Goal: Communication & Community: Answer question/provide support

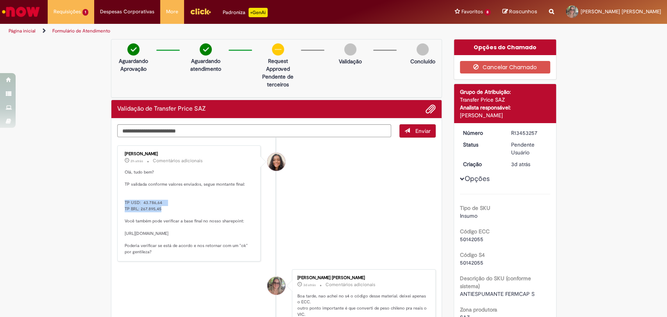
drag, startPoint x: 118, startPoint y: 204, endPoint x: 162, endPoint y: 211, distance: 44.7
click at [162, 211] on div "[PERSON_NAME] 2h atrás 2 horas atrás Comentários adicionais Olá, tudo bem? TP v…" at bounding box center [189, 203] width 139 height 111
copy p "TP USD: 43.786,64 TP BRL: 267.895,45"
drag, startPoint x: 250, startPoint y: 127, endPoint x: 266, endPoint y: 131, distance: 15.7
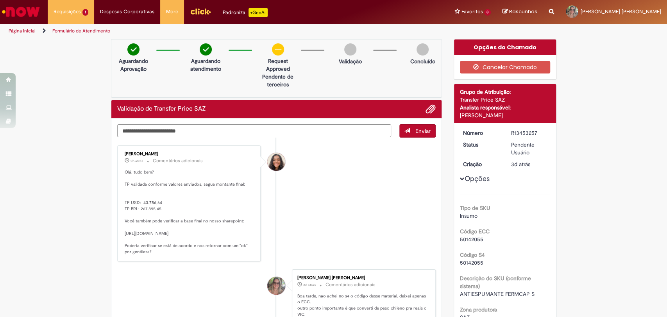
click at [256, 129] on textarea "Digite sua mensagem aqui..." at bounding box center [254, 130] width 274 height 13
type textarea "**********"
click at [410, 129] on button "Enviar" at bounding box center [418, 130] width 36 height 13
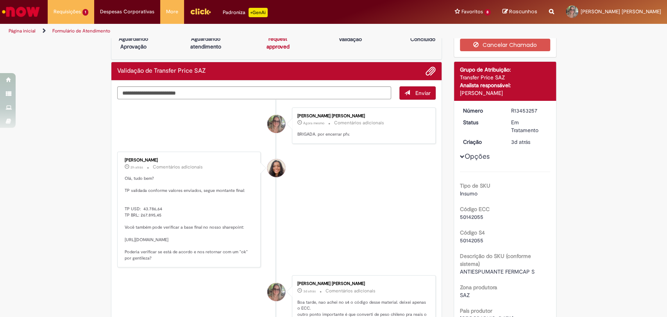
scroll to position [43, 0]
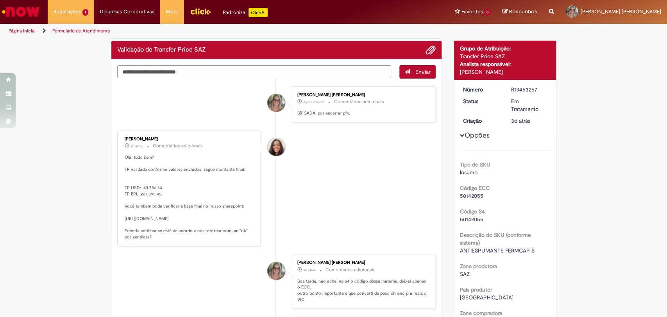
drag, startPoint x: 228, startPoint y: 241, endPoint x: 178, endPoint y: 185, distance: 74.5
click at [125, 216] on p "Olá, tudo bem? TP validada conforme valores enviados, segue montante final: TP …" at bounding box center [190, 197] width 130 height 86
copy p "[URL][DOMAIN_NAME]"
drag, startPoint x: 152, startPoint y: 119, endPoint x: 272, endPoint y: 76, distance: 127.0
click at [152, 118] on li "[PERSON_NAME] [PERSON_NAME] Agora mesmo Agora mesmo Comentários adicionais BRIG…" at bounding box center [276, 104] width 319 height 36
